Goal: Ask a question: Seek information or help from site administrators or community

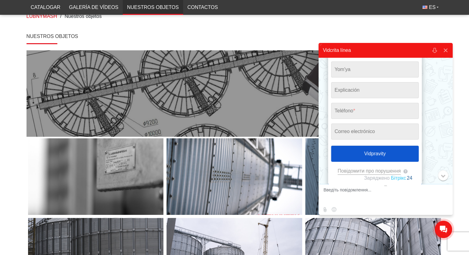
scroll to position [39, 0]
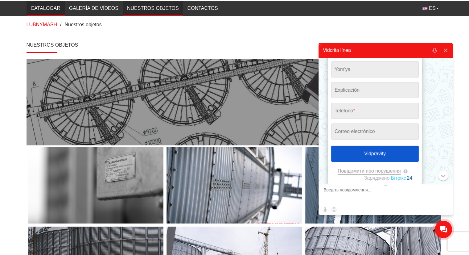
click at [61, 9] on link "Catalogar" at bounding box center [46, 8] width 38 height 11
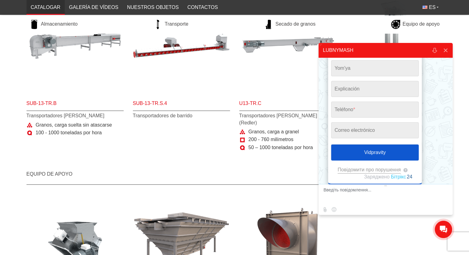
scroll to position [529, 0]
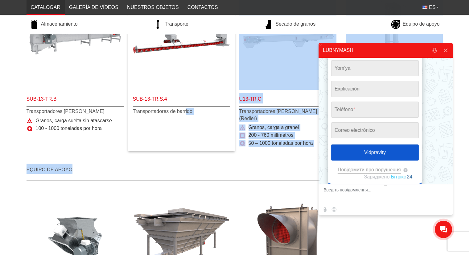
drag, startPoint x: 458, startPoint y: 159, endPoint x: 187, endPoint y: 141, distance: 271.5
click at [263, 111] on font "Transportadores [PERSON_NAME] (Redler)" at bounding box center [278, 115] width 78 height 12
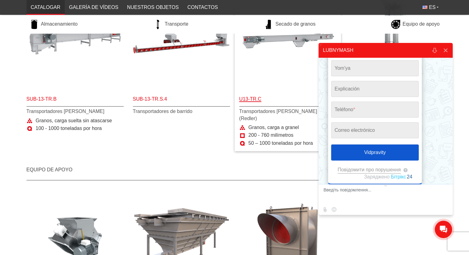
click at [259, 102] on span "U13-TR.C" at bounding box center [287, 100] width 97 height 14
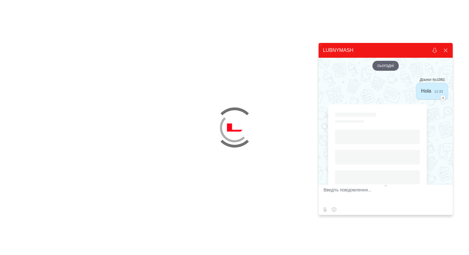
scroll to position [69, 0]
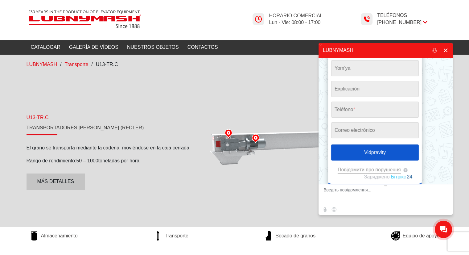
click at [446, 48] on button at bounding box center [445, 50] width 11 height 15
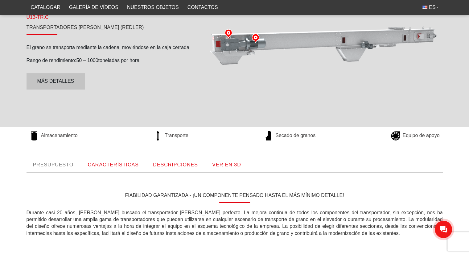
scroll to position [102, 0]
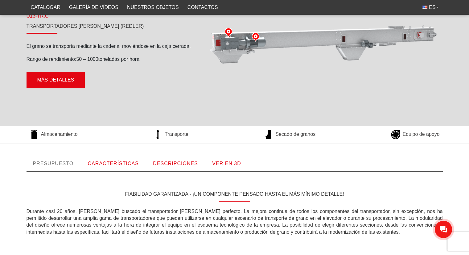
click at [75, 85] on link "Más detalles" at bounding box center [56, 80] width 59 height 16
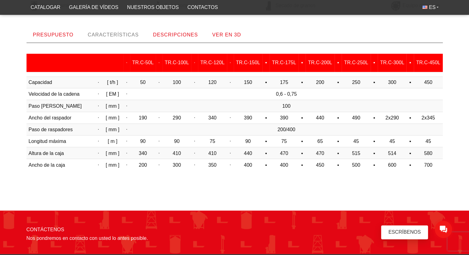
scroll to position [236, 0]
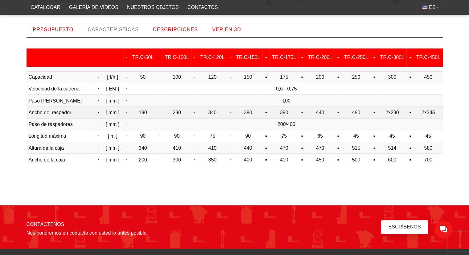
click at [89, 114] on td "Ancho del raspador" at bounding box center [61, 112] width 69 height 12
click at [143, 116] on td "190" at bounding box center [143, 112] width 26 height 12
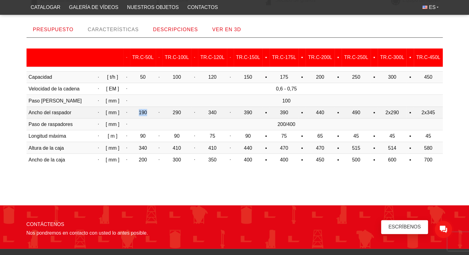
click at [143, 116] on td "190" at bounding box center [143, 112] width 26 height 12
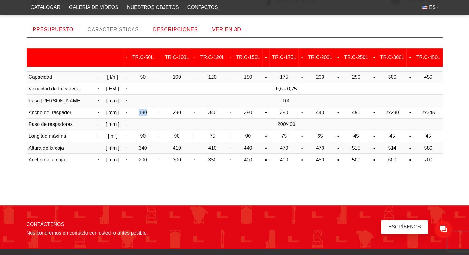
click at [123, 28] on font "CARACTERÍSTICAS" at bounding box center [113, 29] width 51 height 5
click at [69, 31] on font "PRESUPUESTO" at bounding box center [53, 29] width 41 height 5
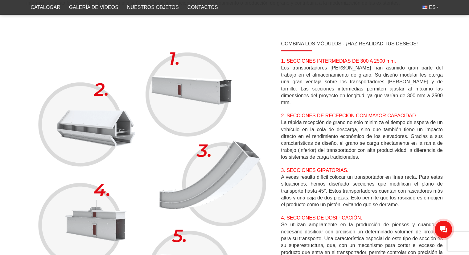
scroll to position [157, 0]
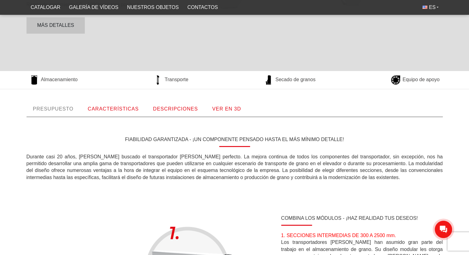
click at [56, 107] on font "PRESUPUESTO" at bounding box center [53, 108] width 41 height 5
click at [60, 103] on link "PRESUPUESTO" at bounding box center [54, 108] width 54 height 15
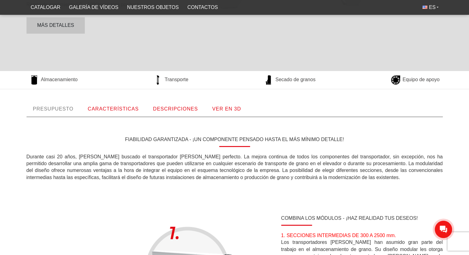
click at [60, 103] on link "PRESUPUESTO" at bounding box center [54, 108] width 54 height 15
click at [120, 111] on link "CARACTERÍSTICAS" at bounding box center [113, 108] width 64 height 15
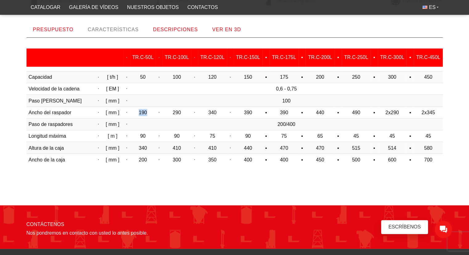
click at [120, 111] on td "[ mm ]" at bounding box center [113, 112] width 22 height 12
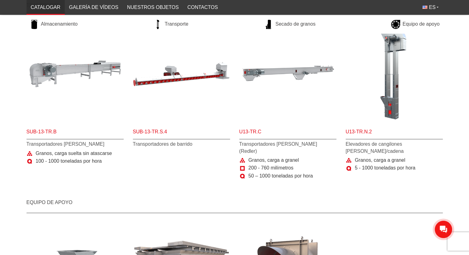
scroll to position [506, 0]
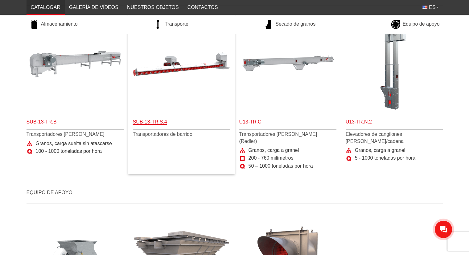
click at [204, 116] on span "Sub-13-TR.S.4" at bounding box center [181, 123] width 97 height 14
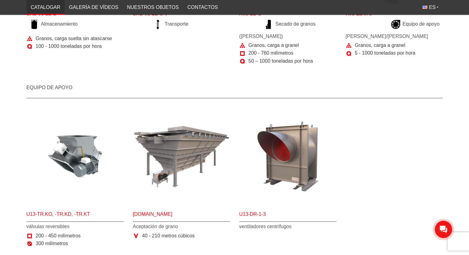
scroll to position [616, 0]
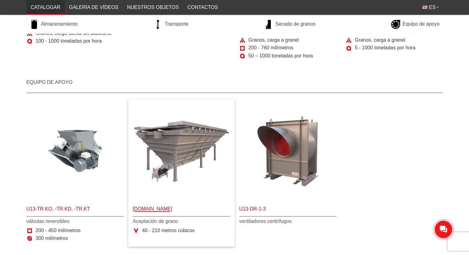
click at [158, 203] on span "[DOMAIN_NAME]" at bounding box center [181, 210] width 97 height 14
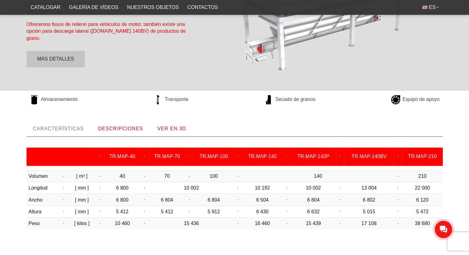
scroll to position [137, 0]
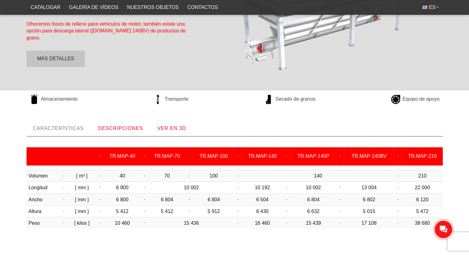
click at [441, 238] on div at bounding box center [443, 229] width 17 height 17
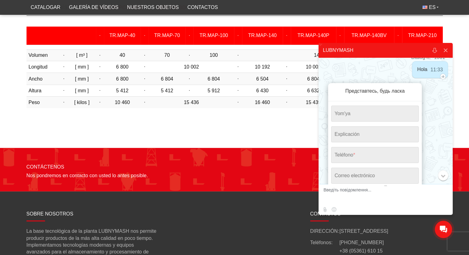
scroll to position [258, 0]
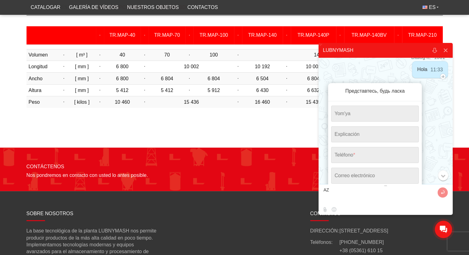
type textarea "A"
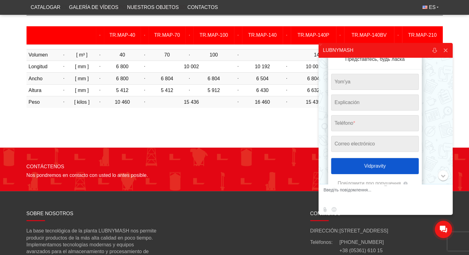
scroll to position [57, 0]
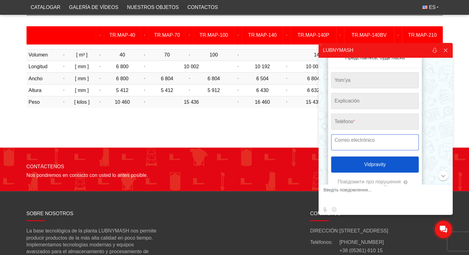
click at [373, 142] on input "email" at bounding box center [375, 142] width 88 height 16
type input "[EMAIL_ADDRESS][DOMAIN_NAME]"
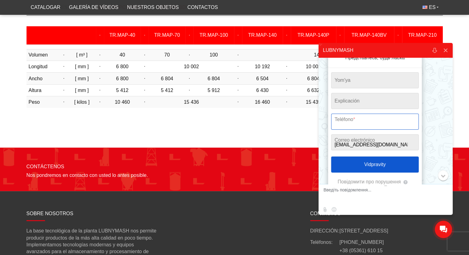
click at [359, 122] on input "tel" at bounding box center [375, 122] width 88 height 16
type input "[PHONE_NUMBER]"
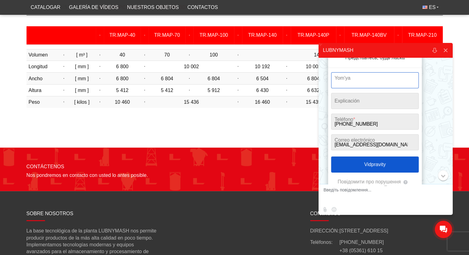
click at [364, 82] on input "string" at bounding box center [375, 80] width 88 height 16
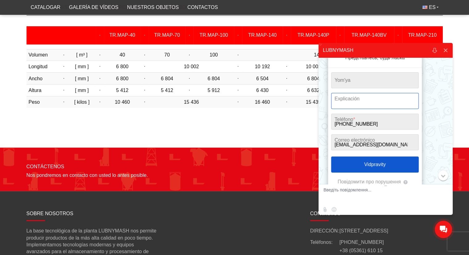
click at [348, 102] on input "string" at bounding box center [375, 101] width 88 height 16
click at [383, 104] on input "string" at bounding box center [375, 101] width 88 height 16
click at [406, 101] on input "string" at bounding box center [375, 101] width 88 height 16
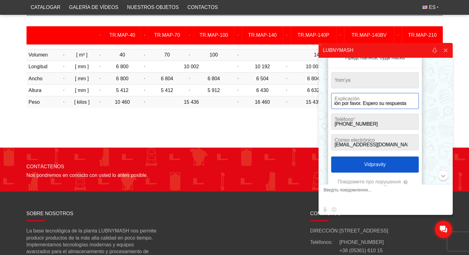
type input "Necesito información de una tolva de recepción para maiz para 70 m3 aproximadam…"
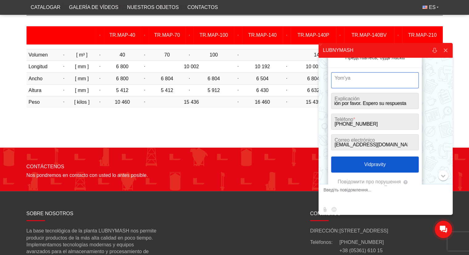
scroll to position [0, 0]
click at [389, 77] on input "string" at bounding box center [375, 80] width 88 height 16
type input "[PERSON_NAME]"
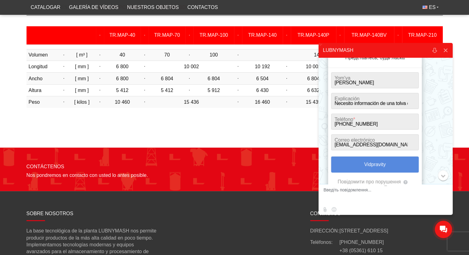
click at [400, 162] on button "Vidpravity" at bounding box center [375, 164] width 88 height 16
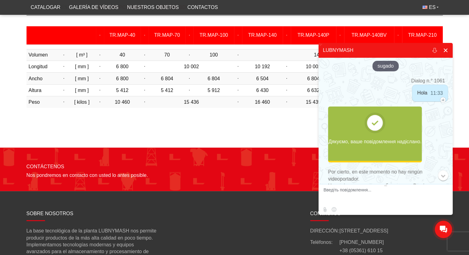
click at [445, 47] on button at bounding box center [445, 50] width 11 height 15
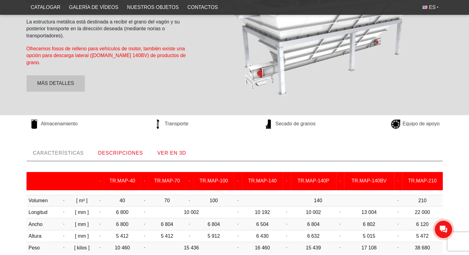
scroll to position [45, 0]
